Goal: Register for event/course

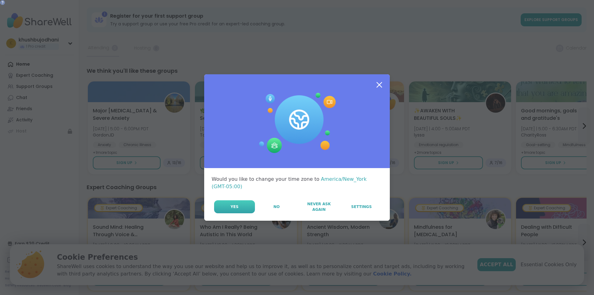
click at [232, 205] on span "Yes" at bounding box center [235, 207] width 8 height 6
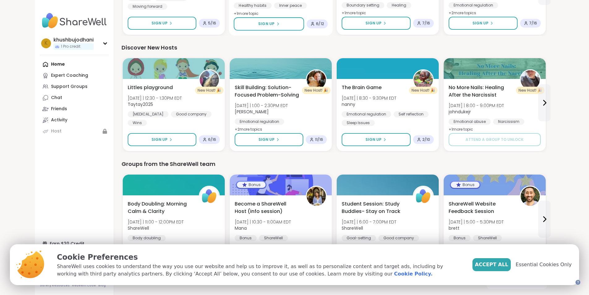
scroll to position [373, 0]
click at [505, 268] on span "Accept All" at bounding box center [491, 264] width 33 height 7
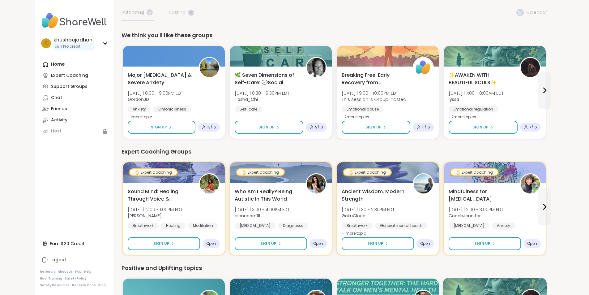
scroll to position [0, 0]
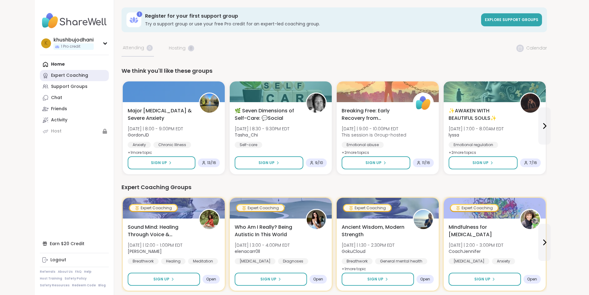
click at [51, 75] on div "Expert Coaching" at bounding box center [69, 75] width 37 height 6
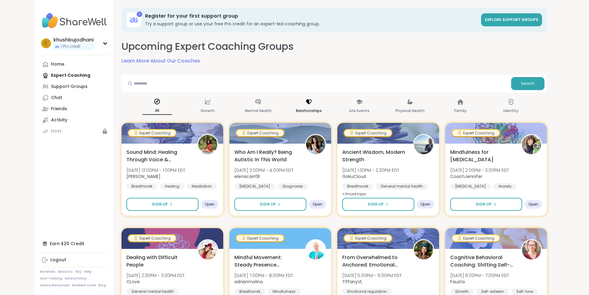
click at [315, 105] on div "Relationships" at bounding box center [308, 106] width 29 height 23
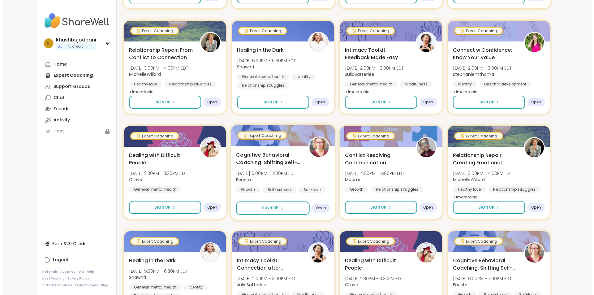
scroll to position [217, 0]
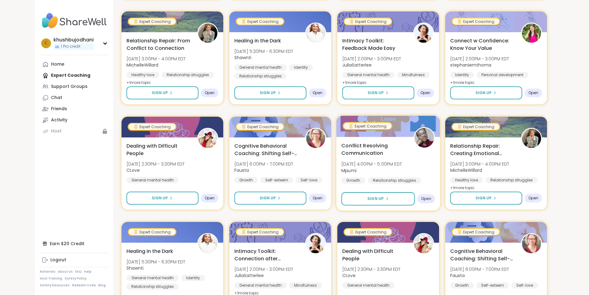
click at [402, 162] on span "Wed, Oct 22 | 4:00PM - 5:00PM EDT" at bounding box center [372, 164] width 61 height 6
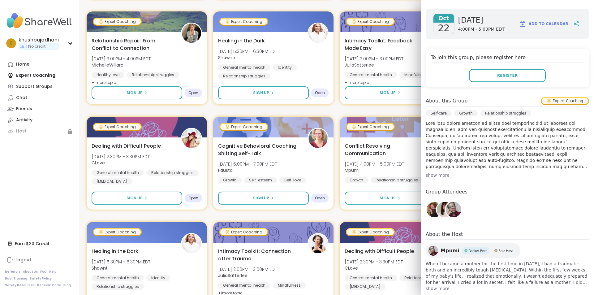
scroll to position [93, 0]
click at [426, 285] on span "show more" at bounding box center [507, 288] width 163 height 6
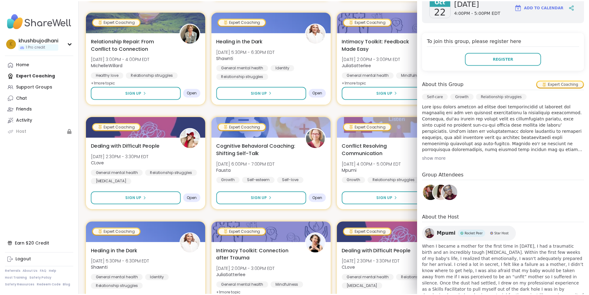
scroll to position [124, 0]
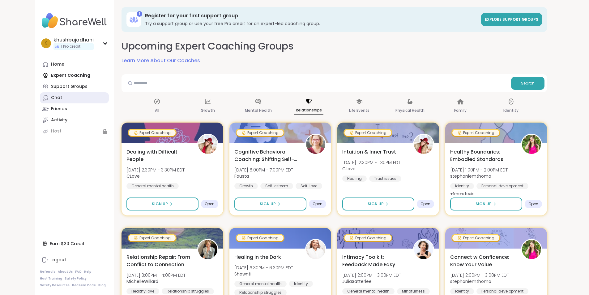
scroll to position [0, 0]
click at [51, 86] on div "Support Groups" at bounding box center [69, 87] width 37 height 6
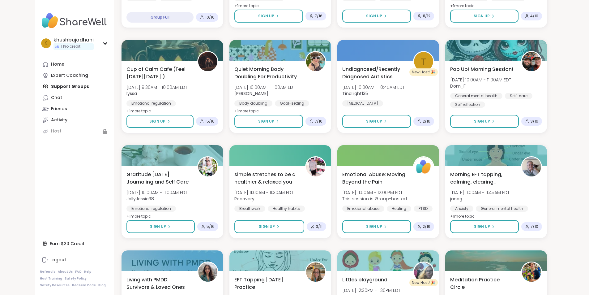
scroll to position [712, 0]
